Goal: Ask a question

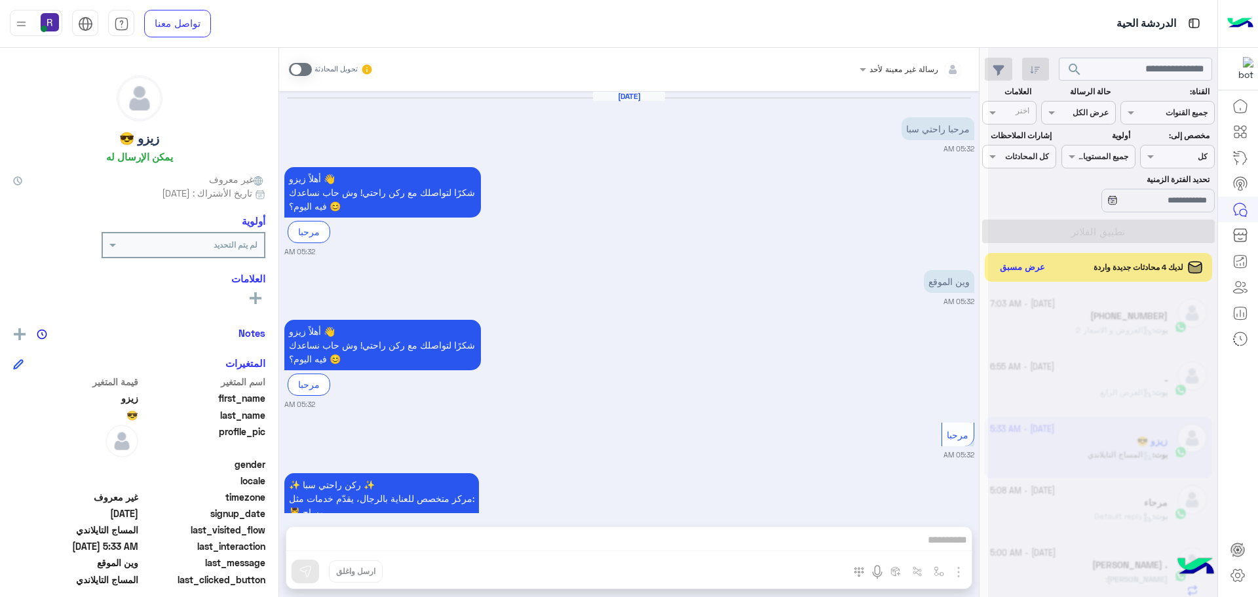
scroll to position [494, 0]
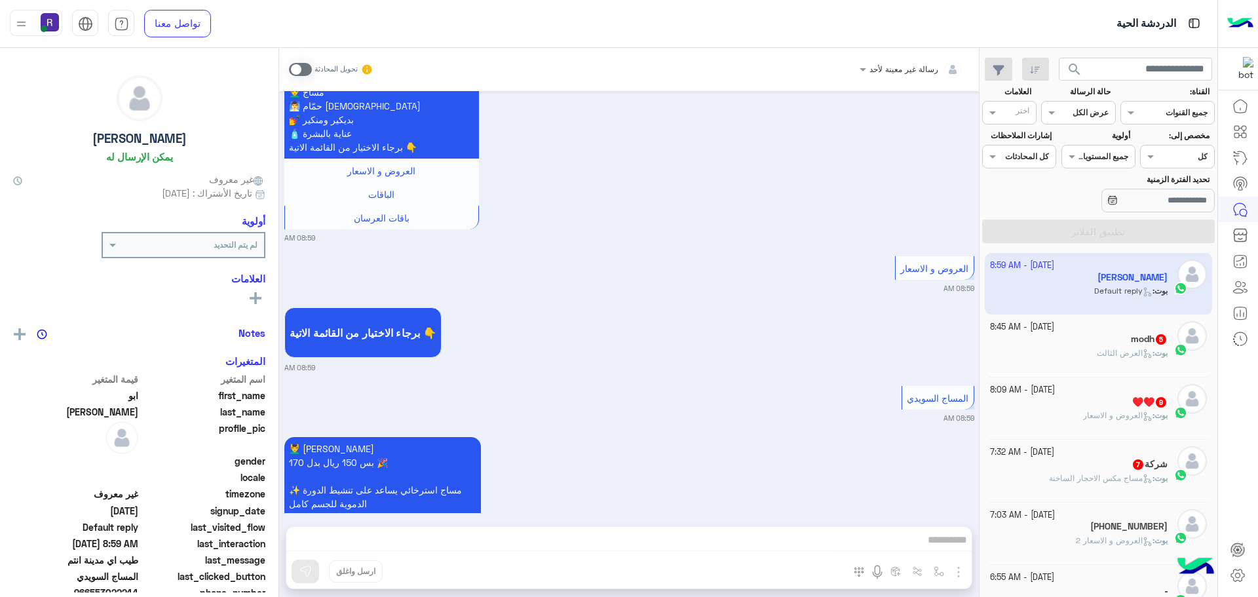
scroll to position [1365, 0]
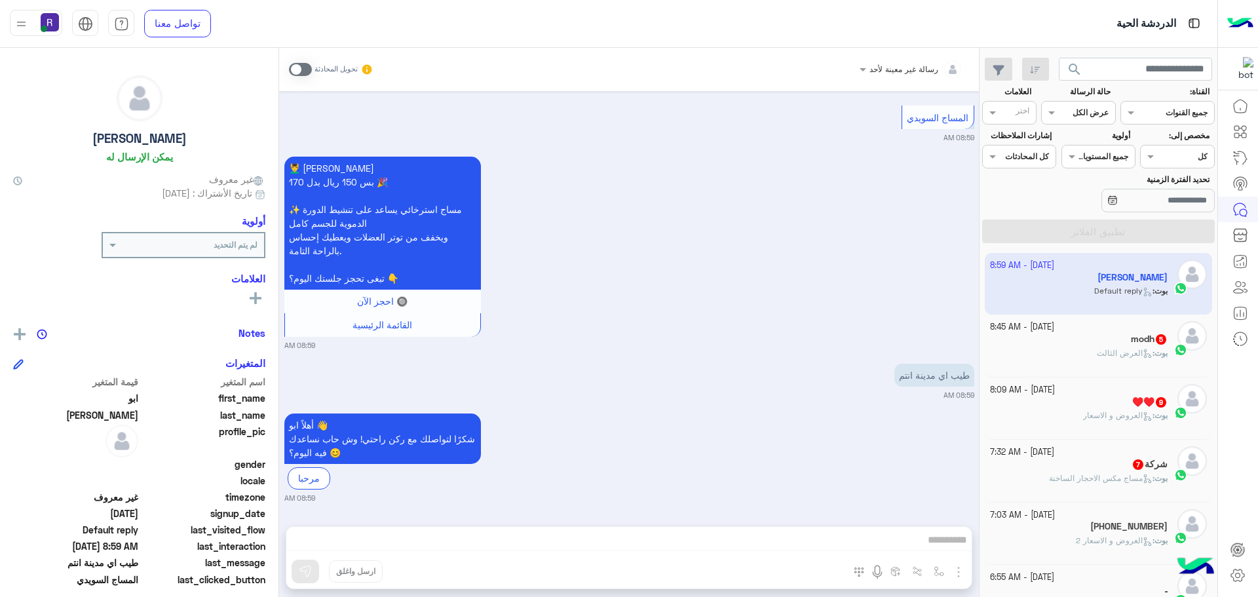
click at [1075, 355] on div "بوت : العرض الثالث" at bounding box center [1079, 358] width 178 height 23
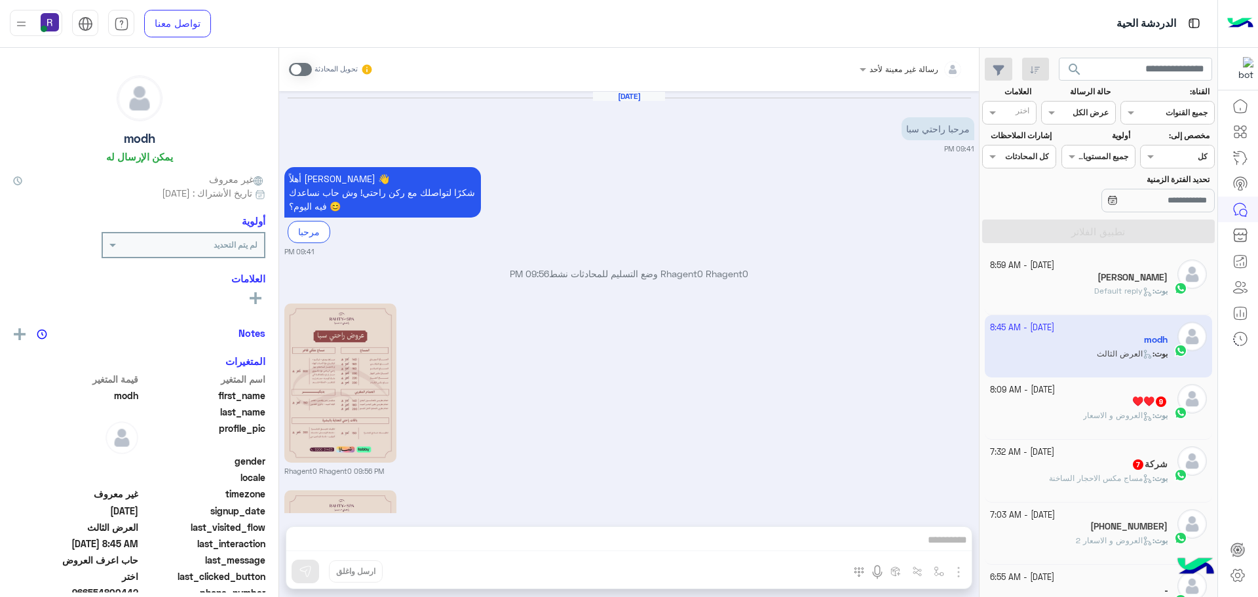
scroll to position [1669, 0]
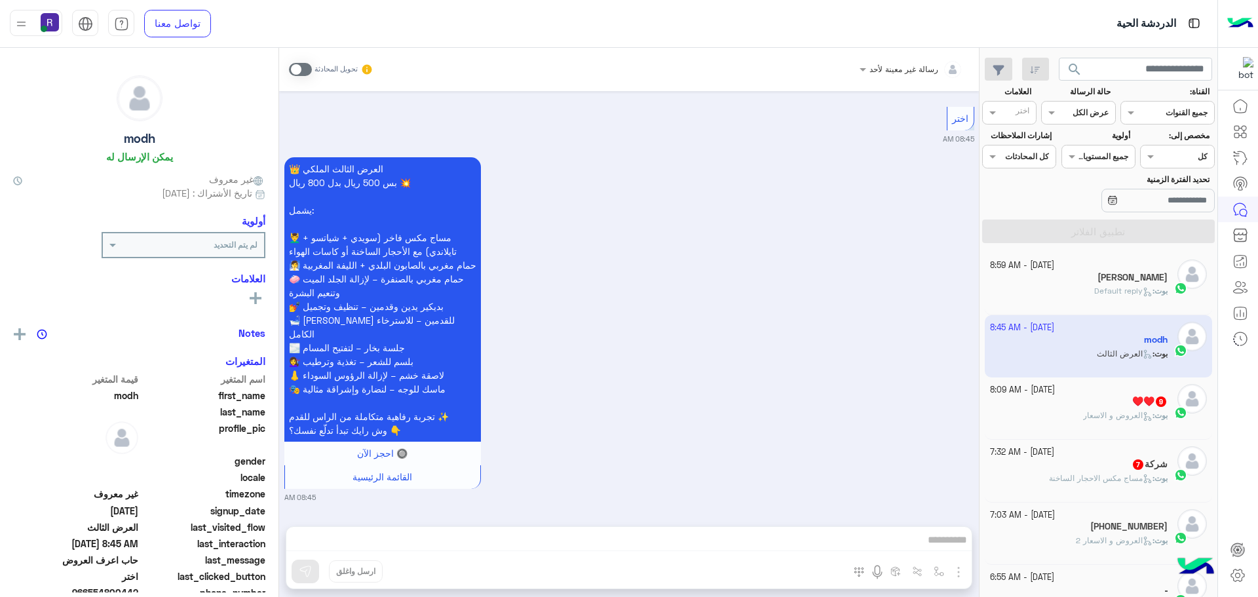
click at [1075, 417] on div "بوت : العروض و الاسعار" at bounding box center [1079, 420] width 178 height 23
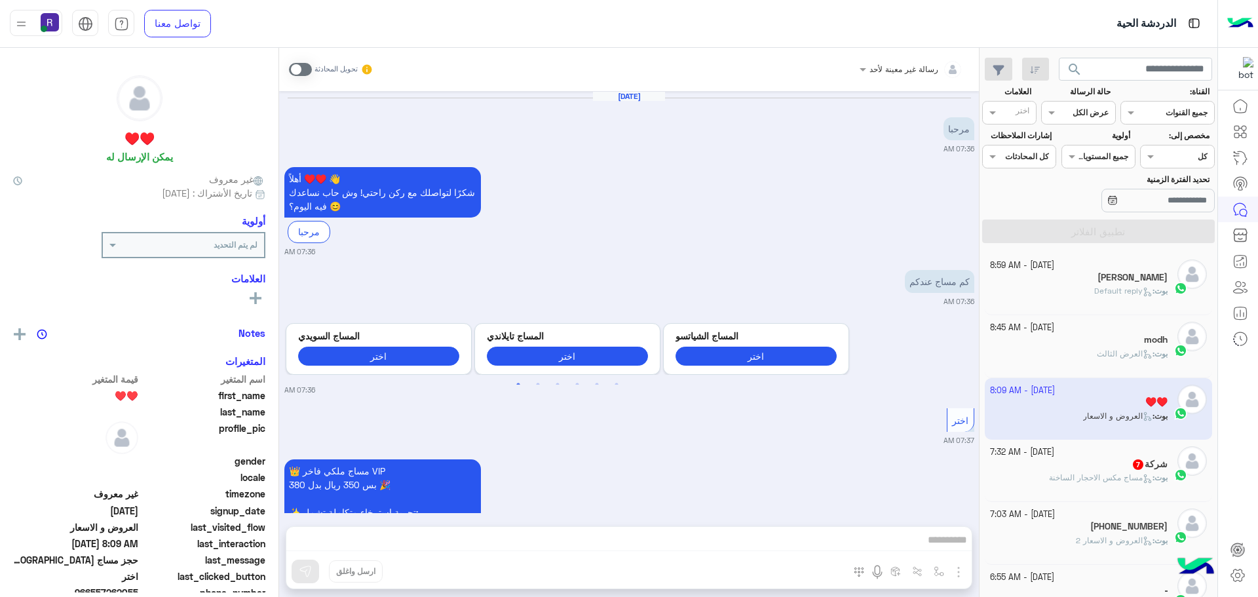
scroll to position [1437, 0]
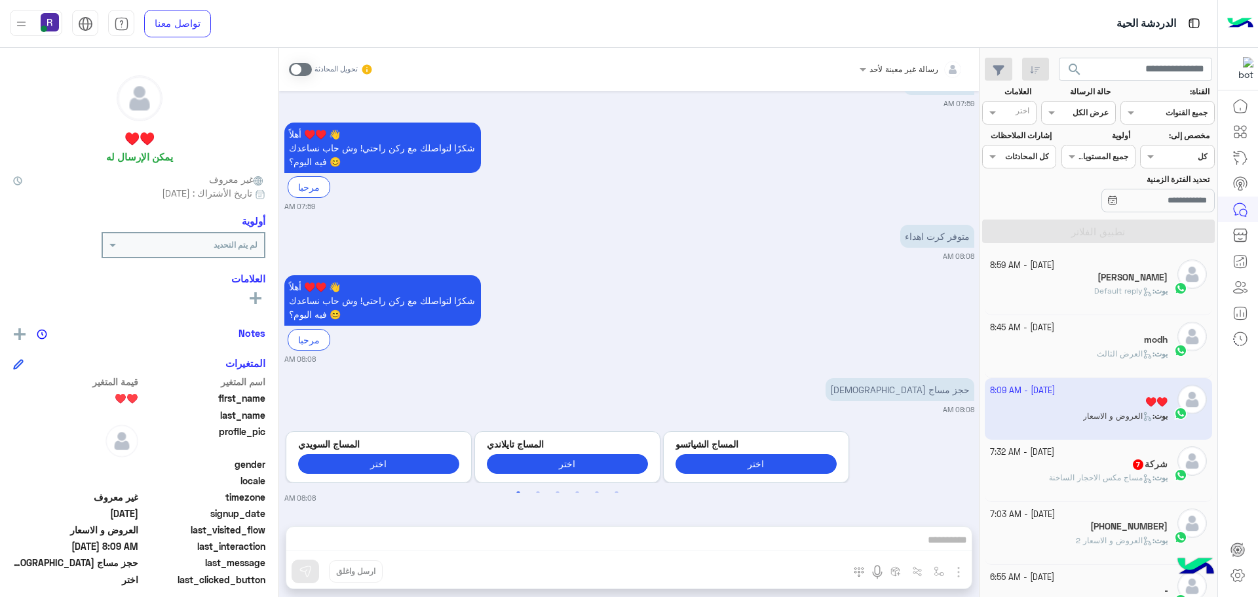
click at [1075, 478] on span "مساج مكس الاحجار الساخنة" at bounding box center [1101, 477] width 104 height 10
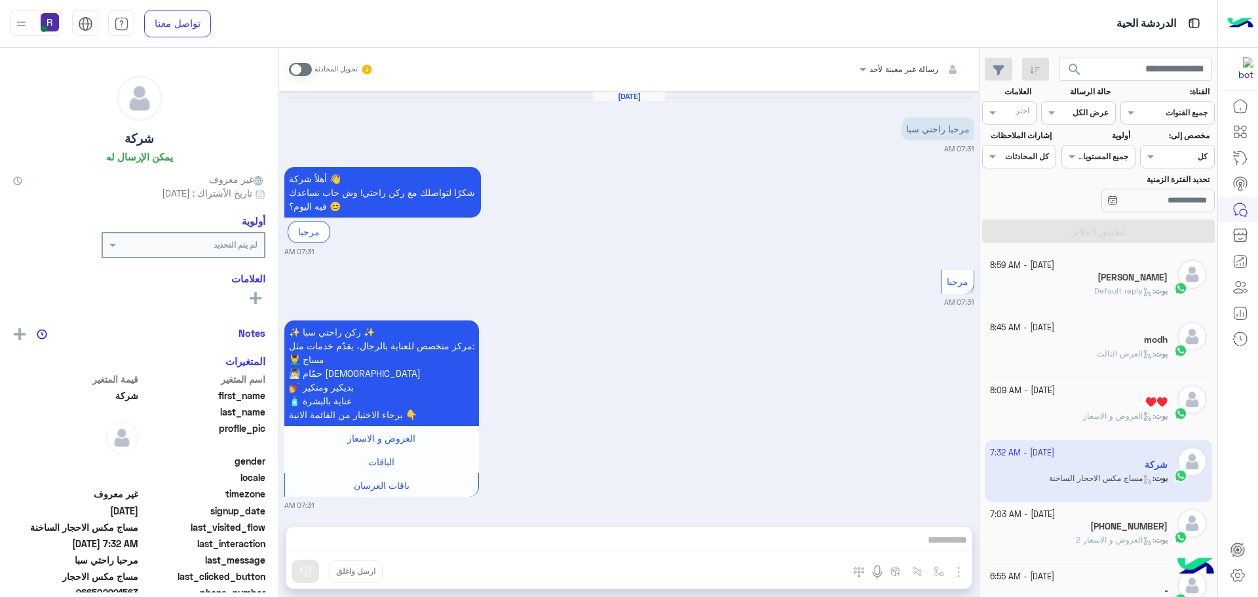
scroll to position [1131, 0]
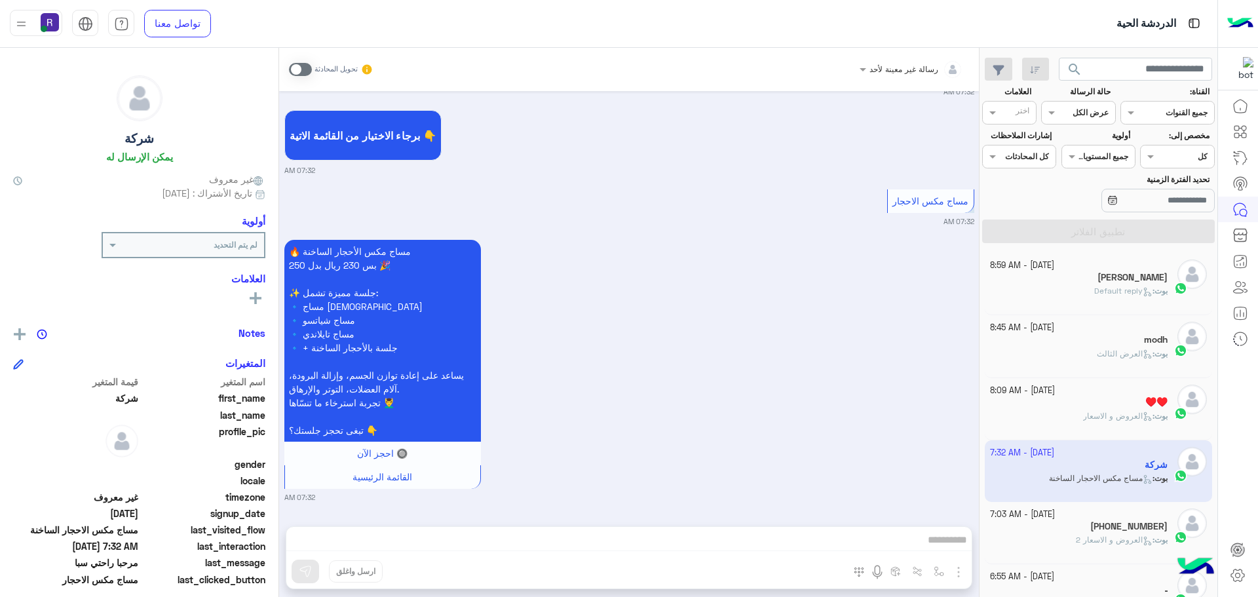
click at [1071, 501] on app-inbox-user "[DATE] - 7:32 AM شركة بوت : مساج مكس الاحجار الساخنة" at bounding box center [1099, 471] width 228 height 62
